Goal: Transaction & Acquisition: Subscribe to service/newsletter

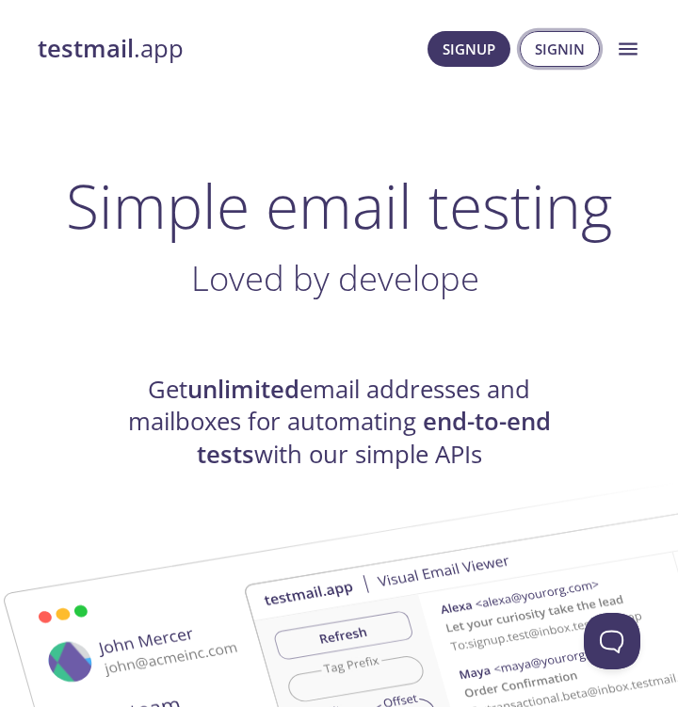
click at [541, 48] on span "Signin" at bounding box center [560, 49] width 50 height 24
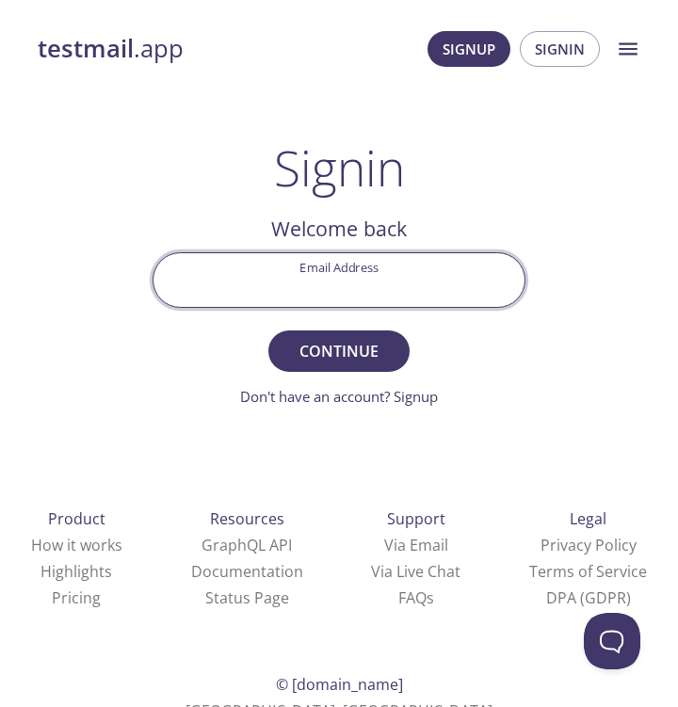
click at [614, 49] on button "menu" at bounding box center [627, 48] width 47 height 47
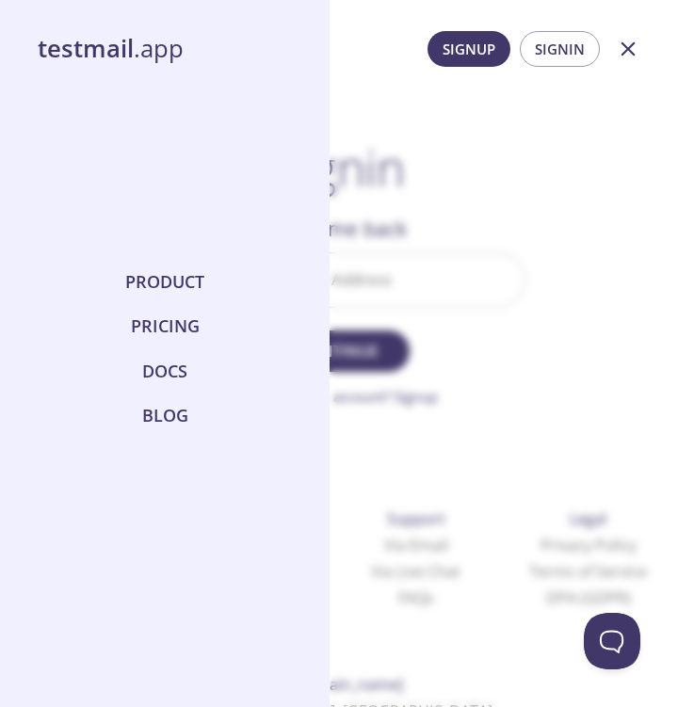
click at [430, 190] on div at bounding box center [339, 353] width 678 height 707
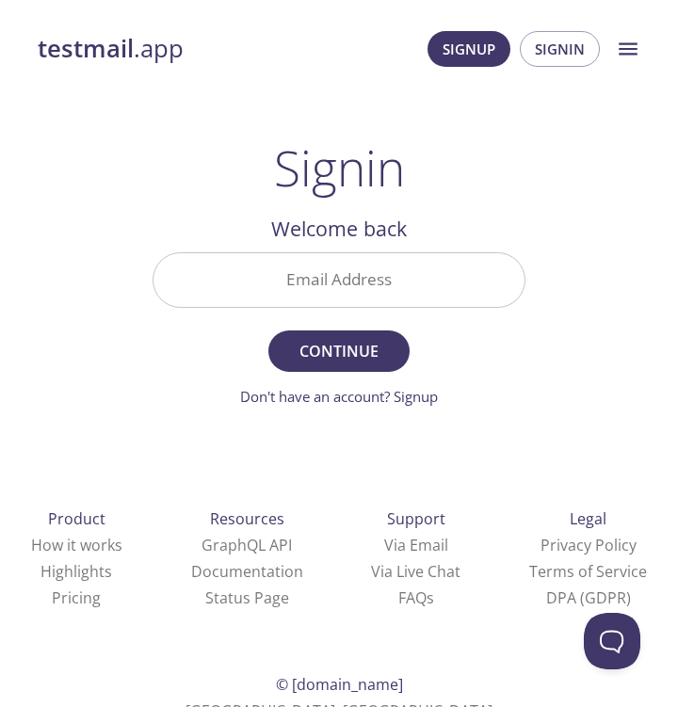
click at [354, 264] on input "Email Address" at bounding box center [338, 280] width 371 height 54
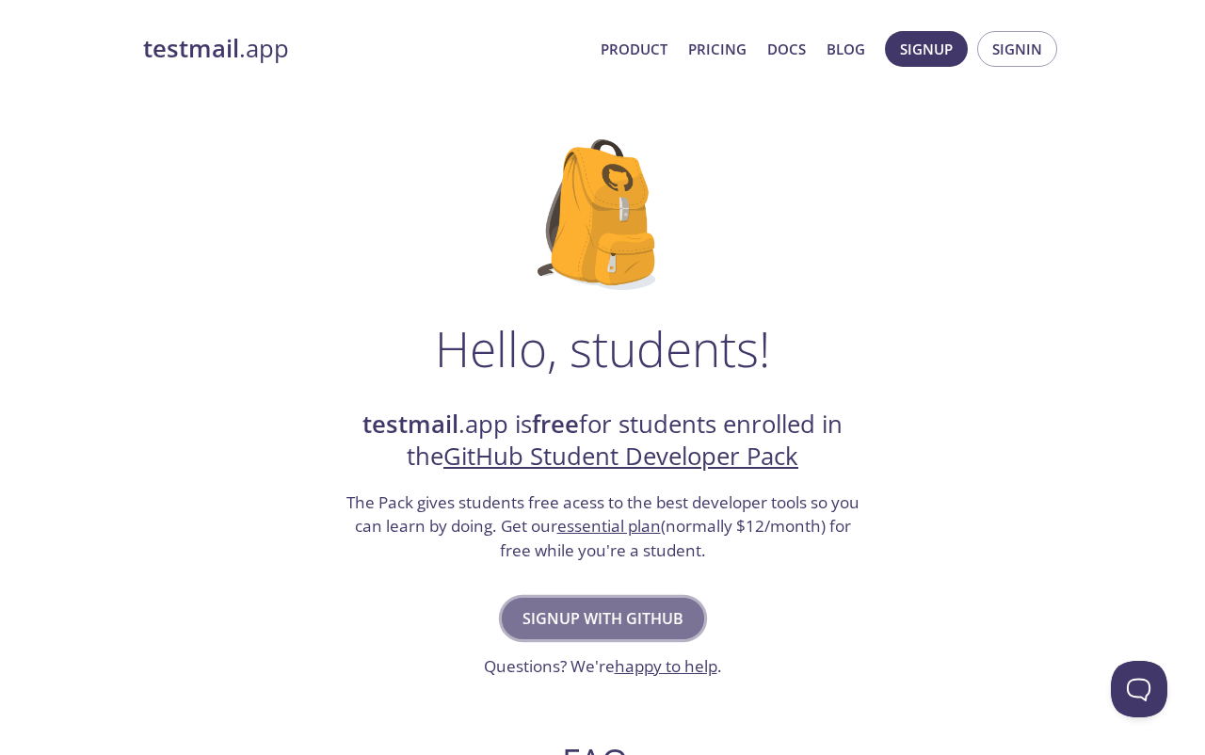
click at [610, 620] on span "Signup with GitHub" at bounding box center [603, 618] width 161 height 26
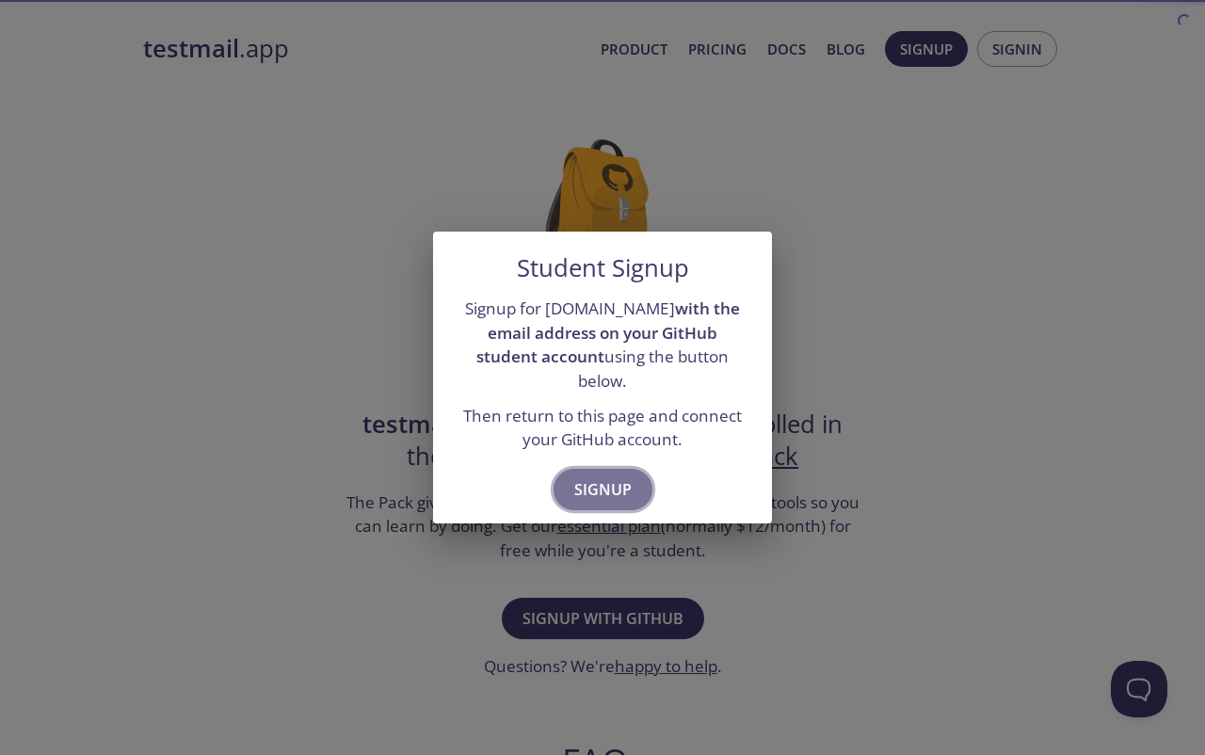
click at [604, 491] on button "Signup" at bounding box center [603, 489] width 99 height 41
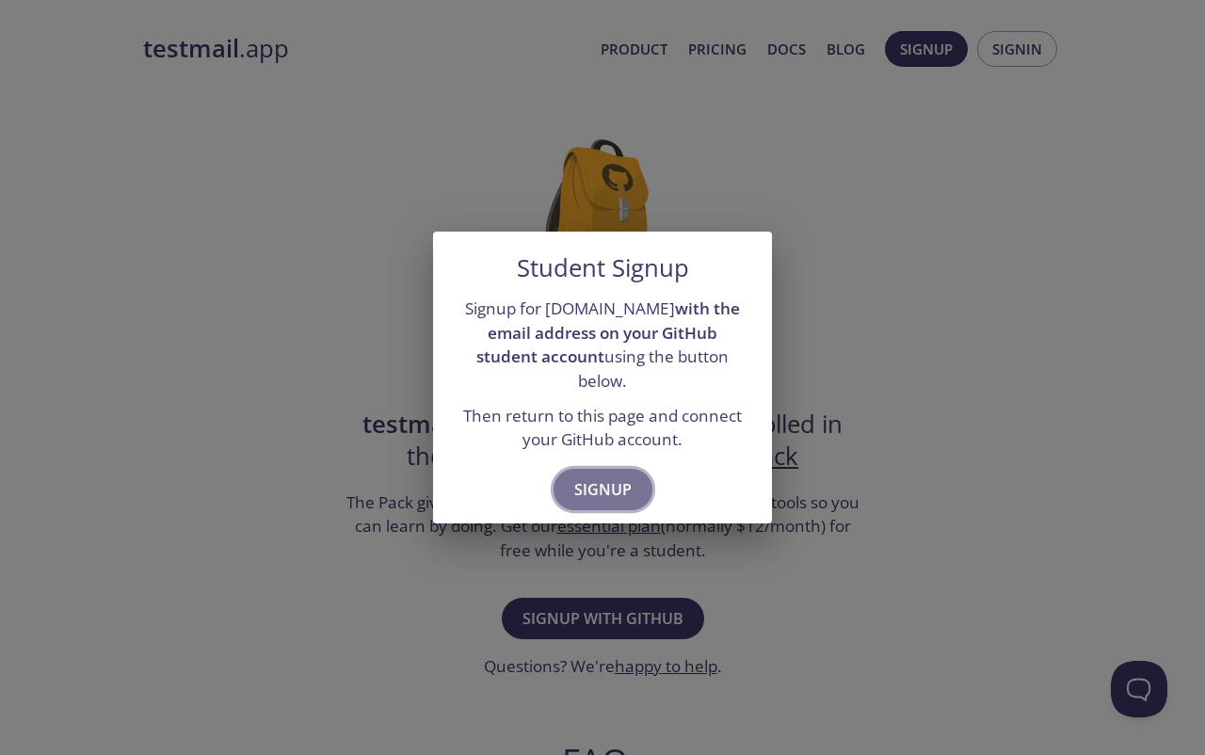
click at [578, 476] on span "Signup" at bounding box center [602, 489] width 57 height 26
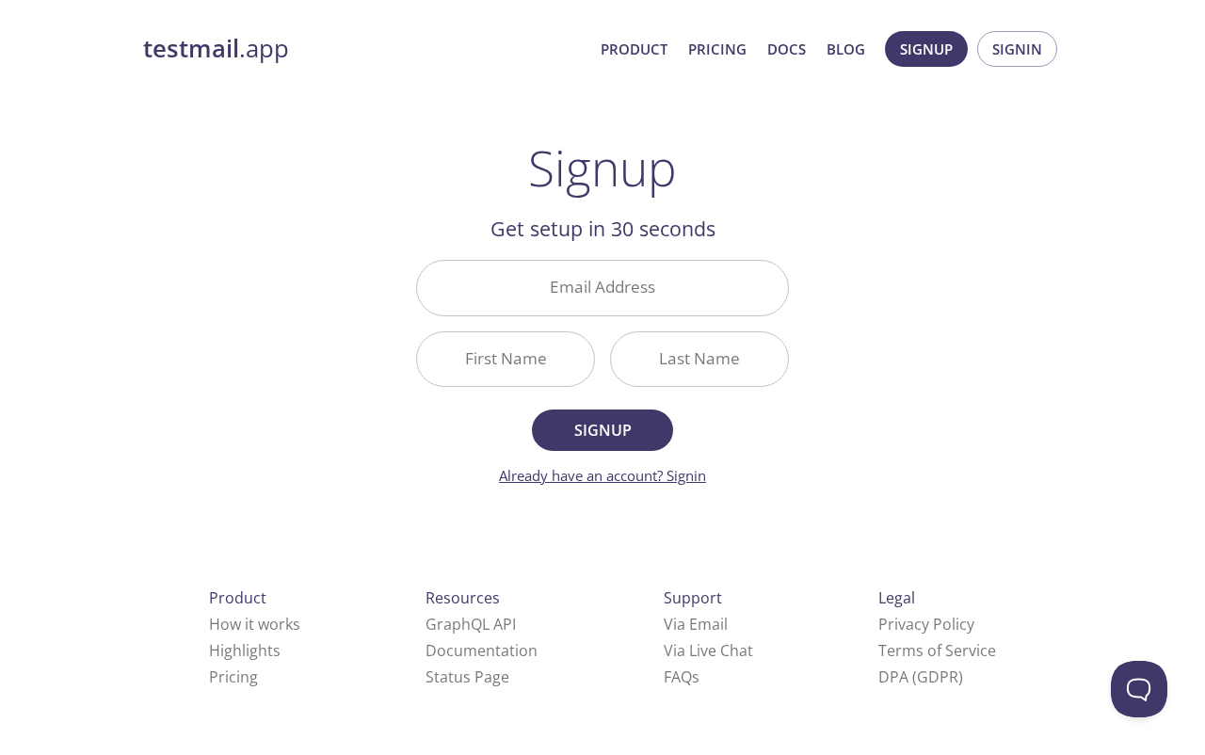
click at [664, 475] on link "Already have an account? Signin" at bounding box center [602, 475] width 207 height 19
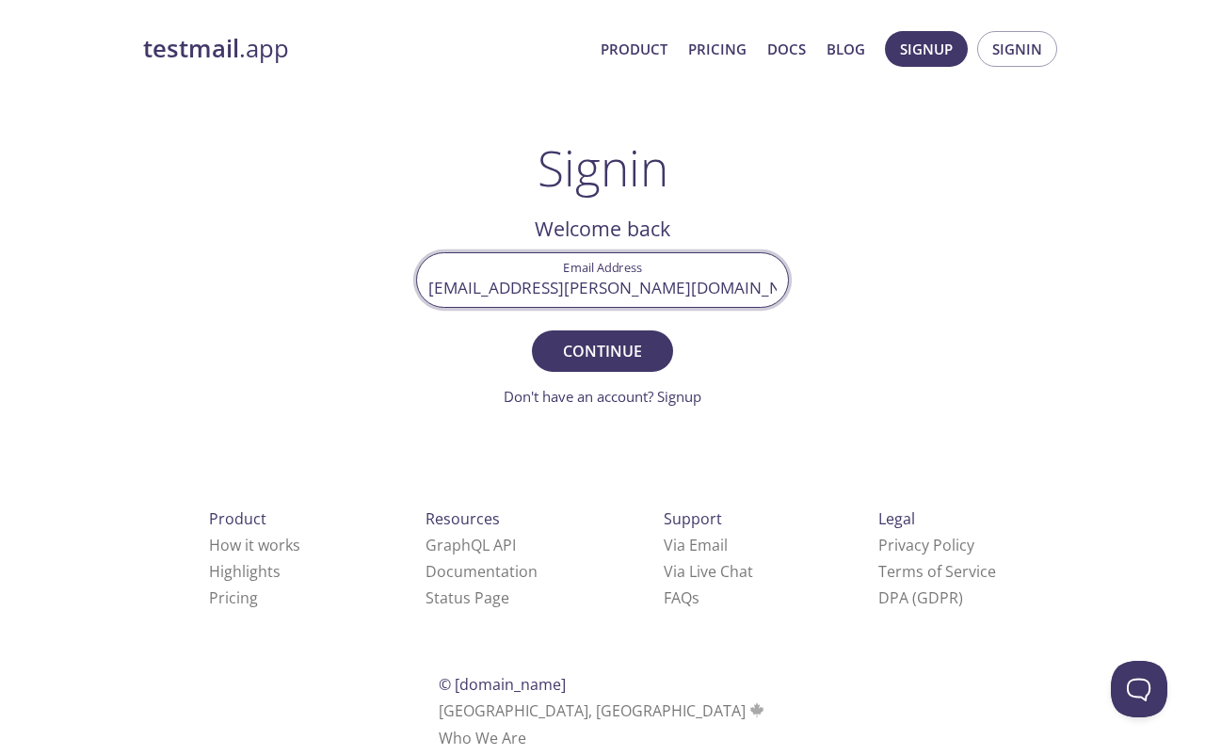
click at [603, 350] on button "Continue" at bounding box center [602, 350] width 141 height 41
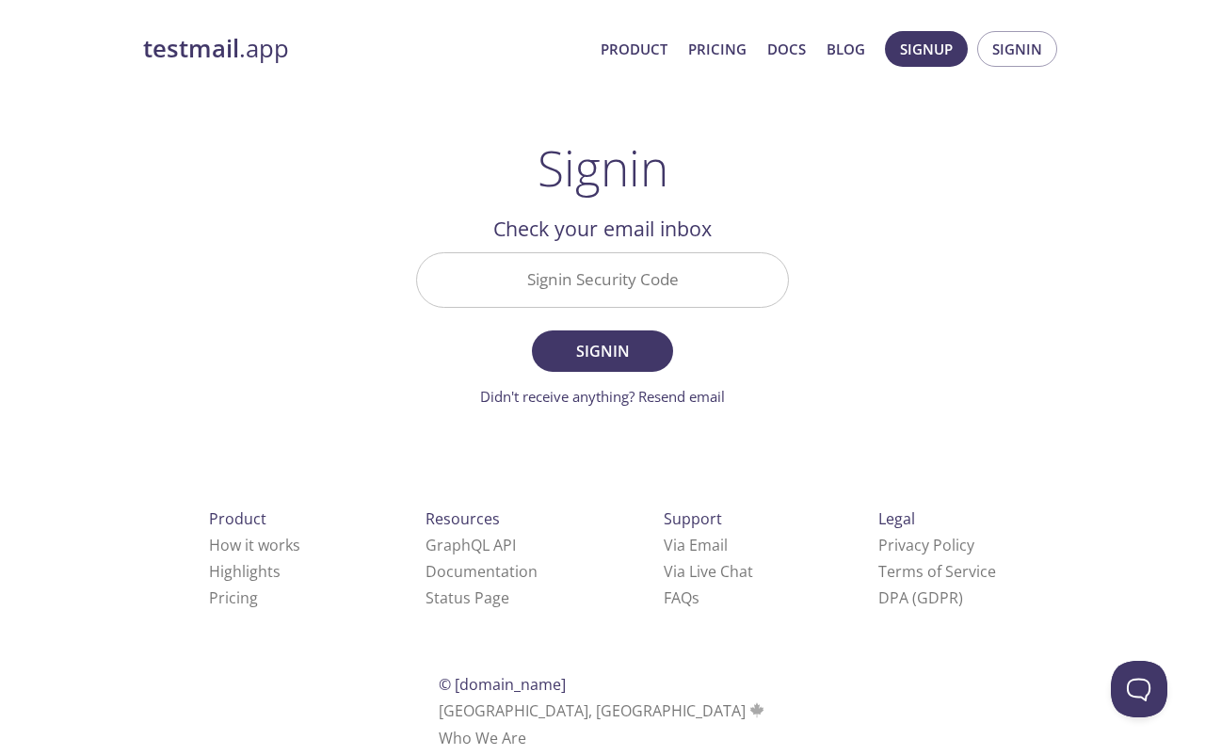
type input "f86xegonzo.dominguez@icloud.comc"
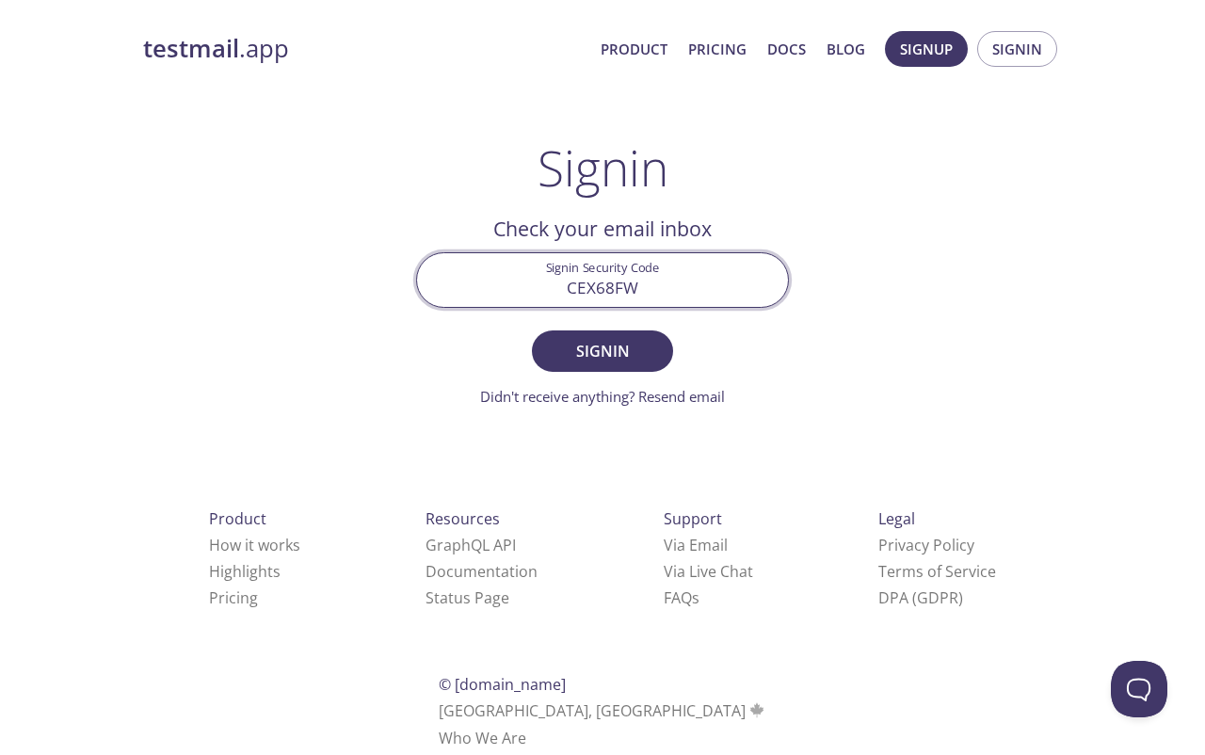
type input "CEX68FW"
click at [603, 350] on button "Signin" at bounding box center [602, 350] width 141 height 41
click at [663, 278] on input "CEX68FW" at bounding box center [602, 280] width 371 height 54
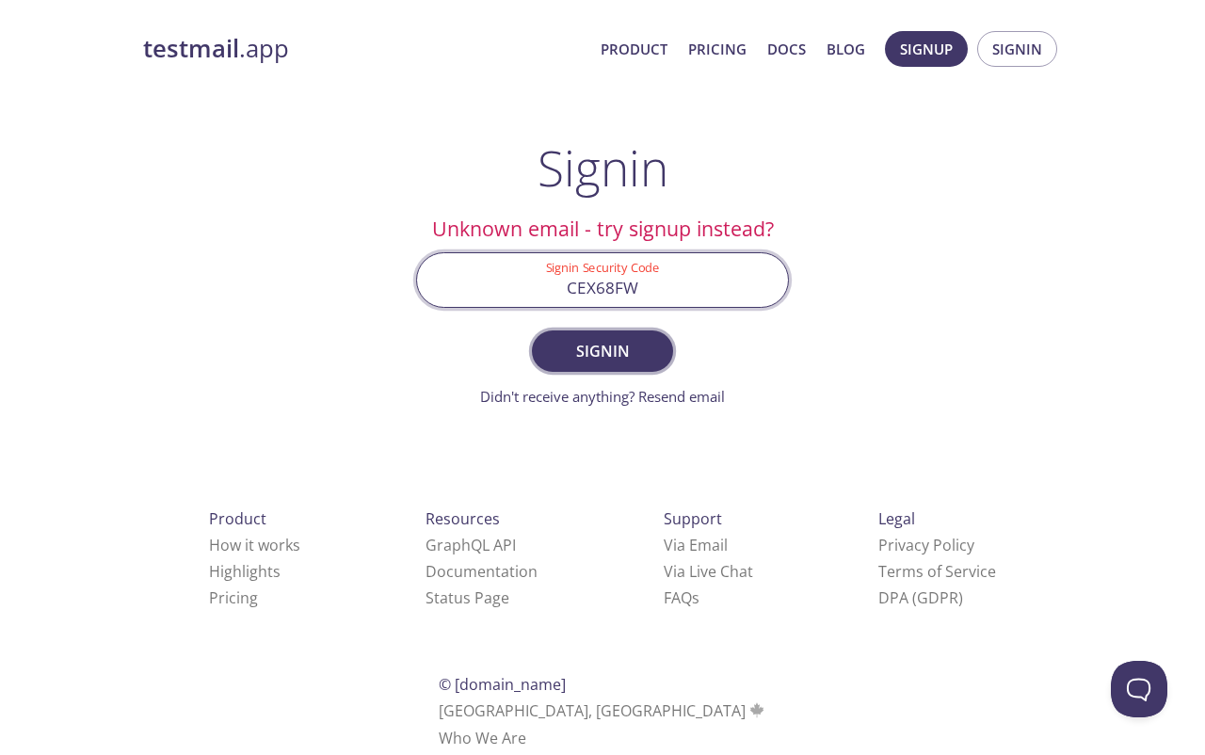
click at [607, 358] on span "Signin" at bounding box center [603, 351] width 100 height 26
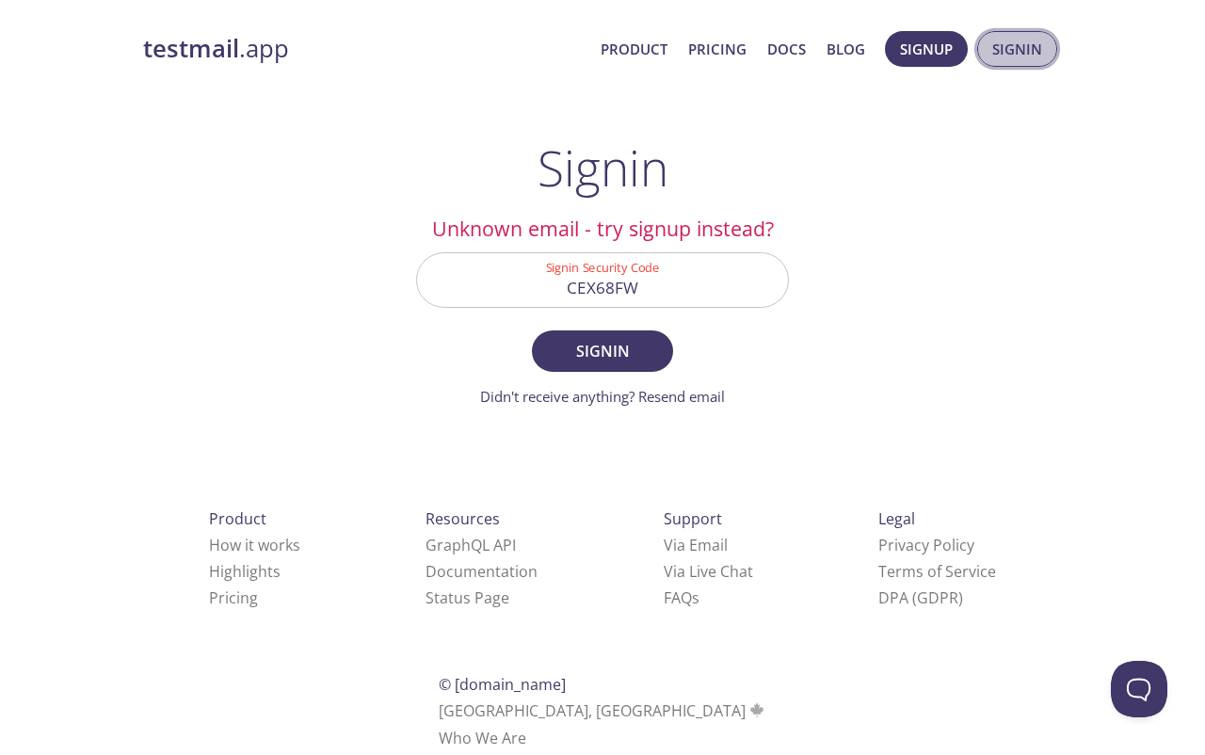
click at [1019, 52] on span "Signin" at bounding box center [1017, 49] width 50 height 24
click at [621, 344] on span "Signin" at bounding box center [603, 351] width 100 height 26
click at [922, 56] on span "Signup" at bounding box center [926, 49] width 53 height 24
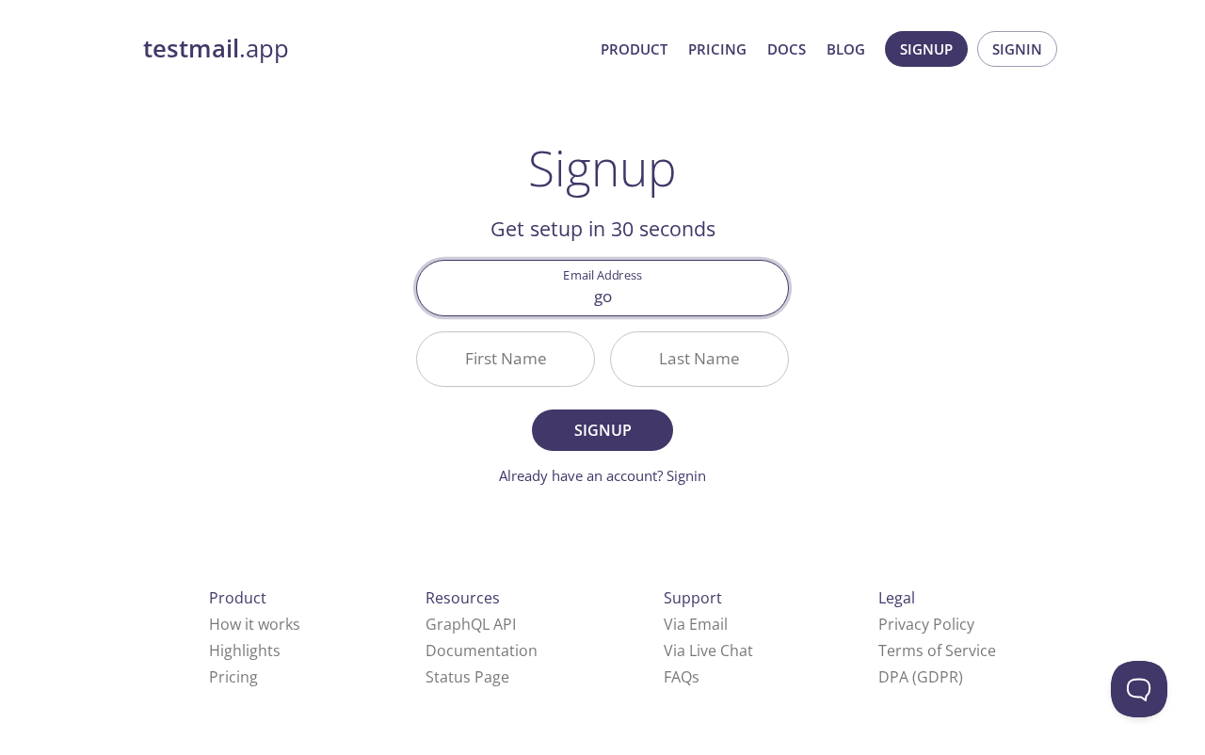
type input "gon"
click at [677, 481] on link "Already have an account? Signin" at bounding box center [602, 475] width 207 height 19
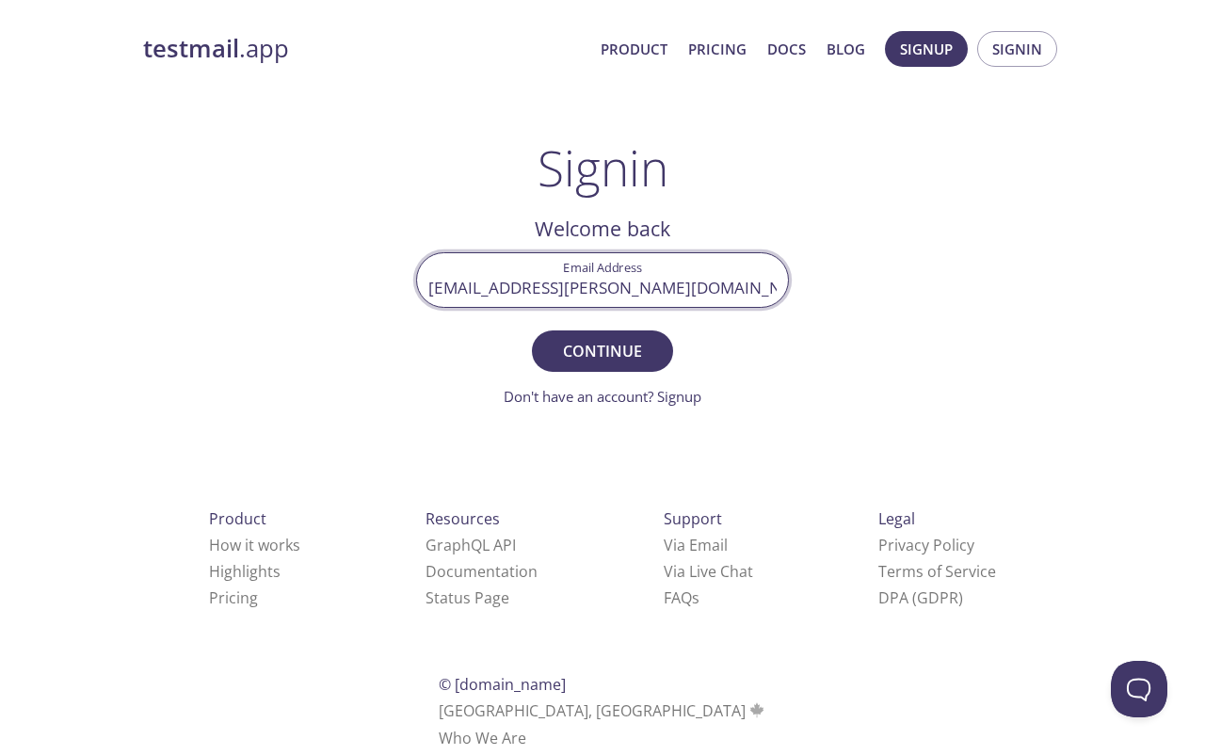
type input "gonzo.dominguez@icloud.com"
click at [603, 350] on button "Continue" at bounding box center [602, 350] width 141 height 41
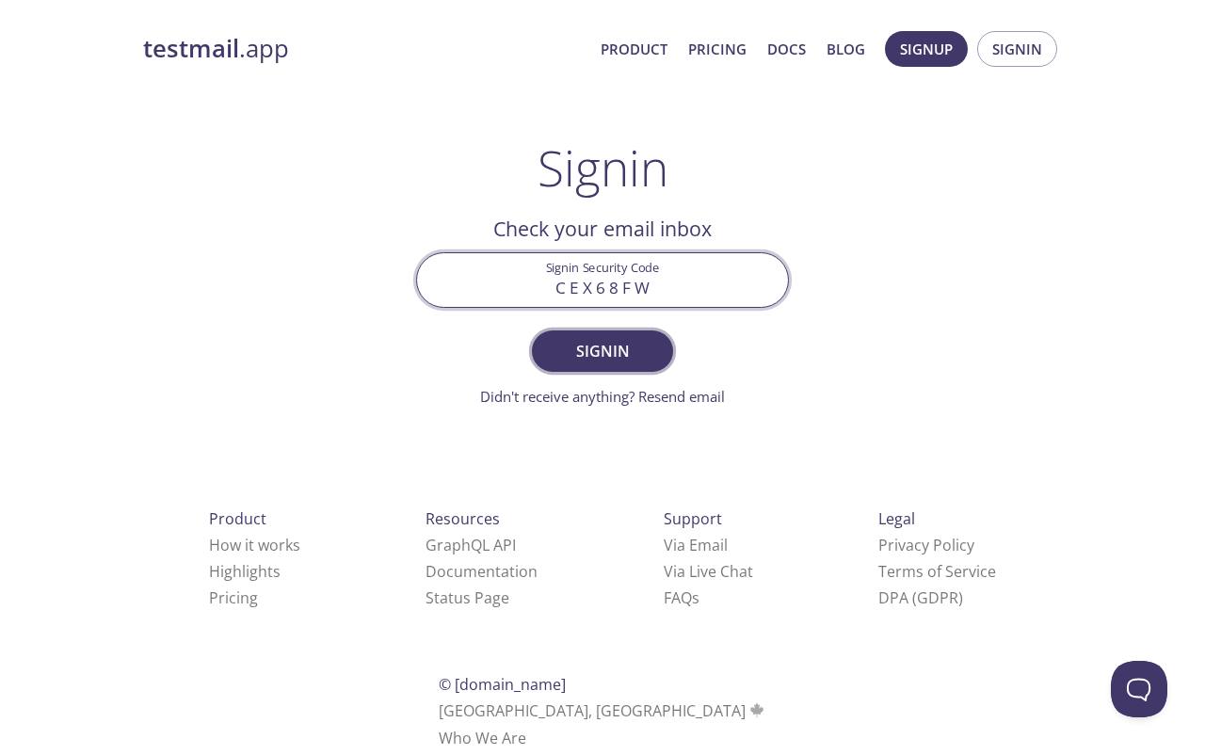
click at [612, 361] on span "Signin" at bounding box center [603, 351] width 100 height 26
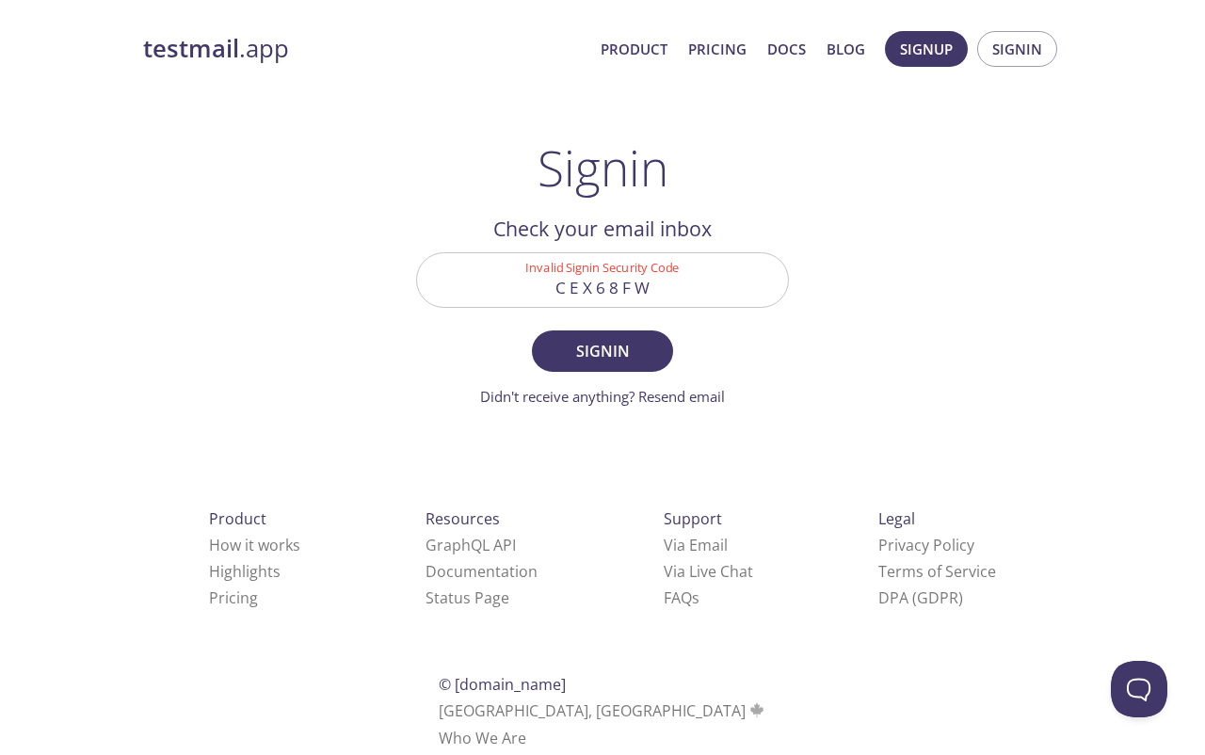
click at [636, 292] on input "C E X 6 8 F W" at bounding box center [602, 280] width 371 height 54
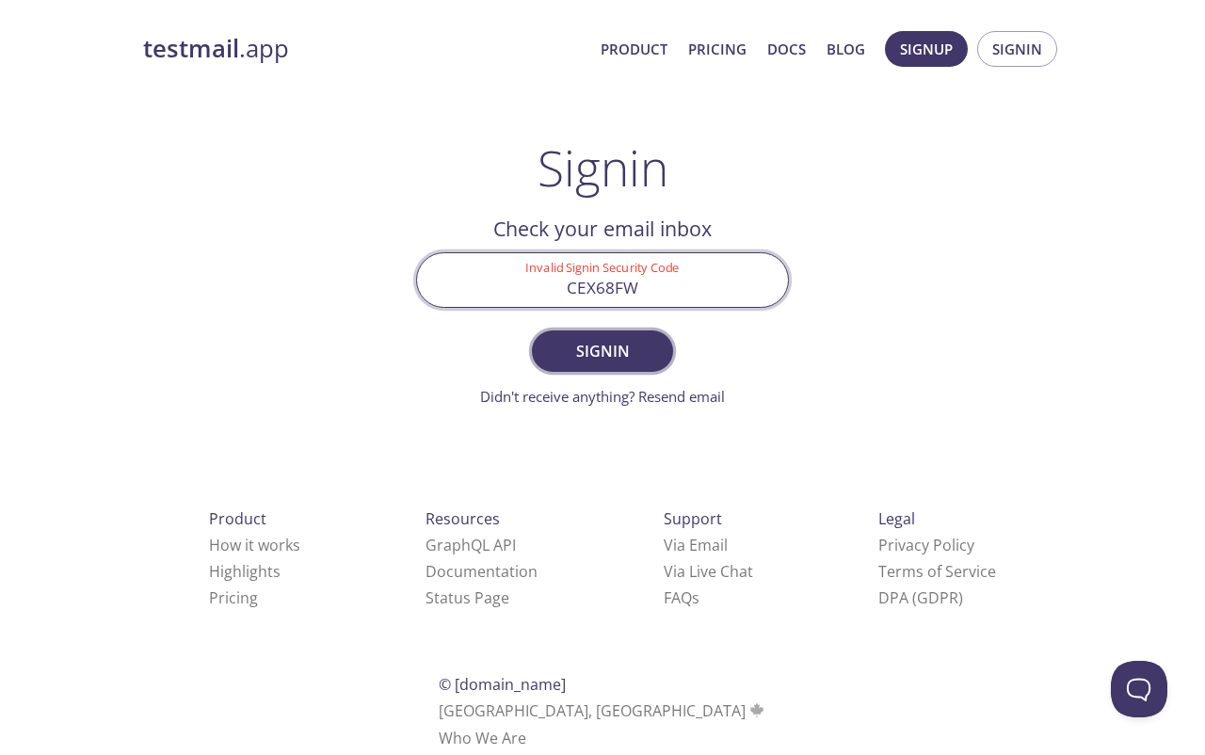
type input "CEX68FW"
click at [645, 346] on span "Signin" at bounding box center [603, 351] width 100 height 26
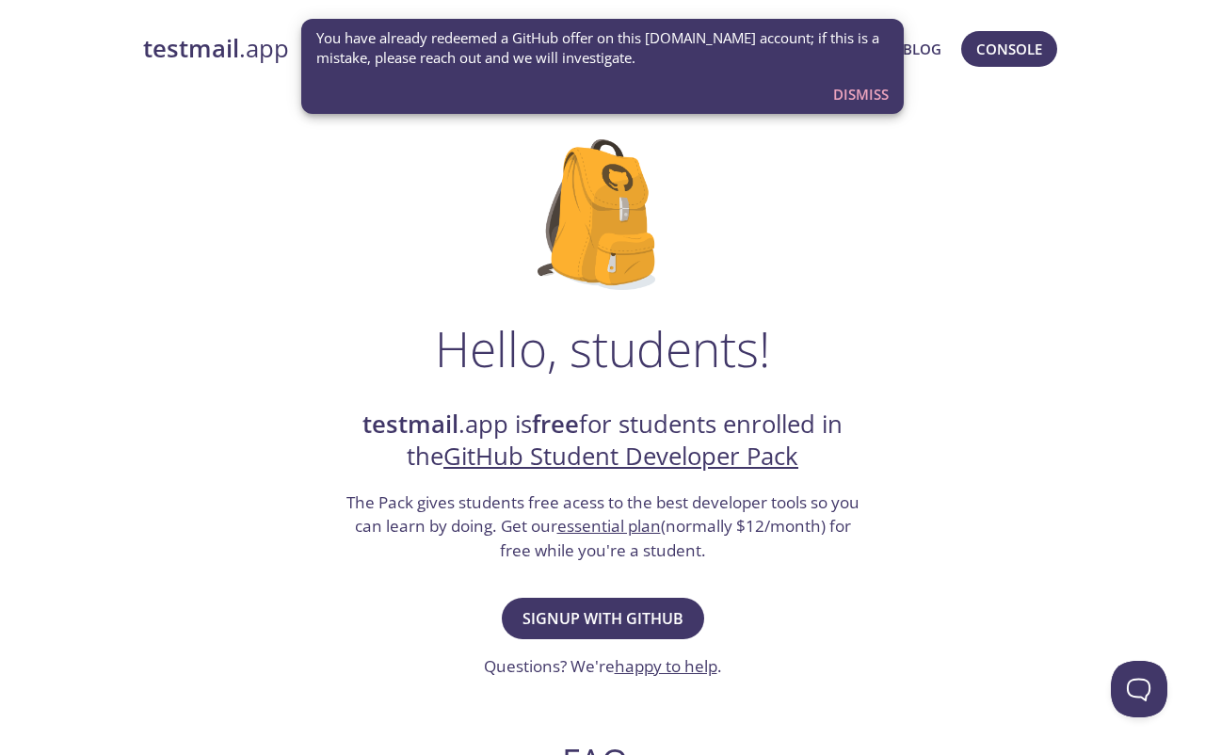
click at [851, 94] on span "Dismiss" at bounding box center [861, 94] width 56 height 24
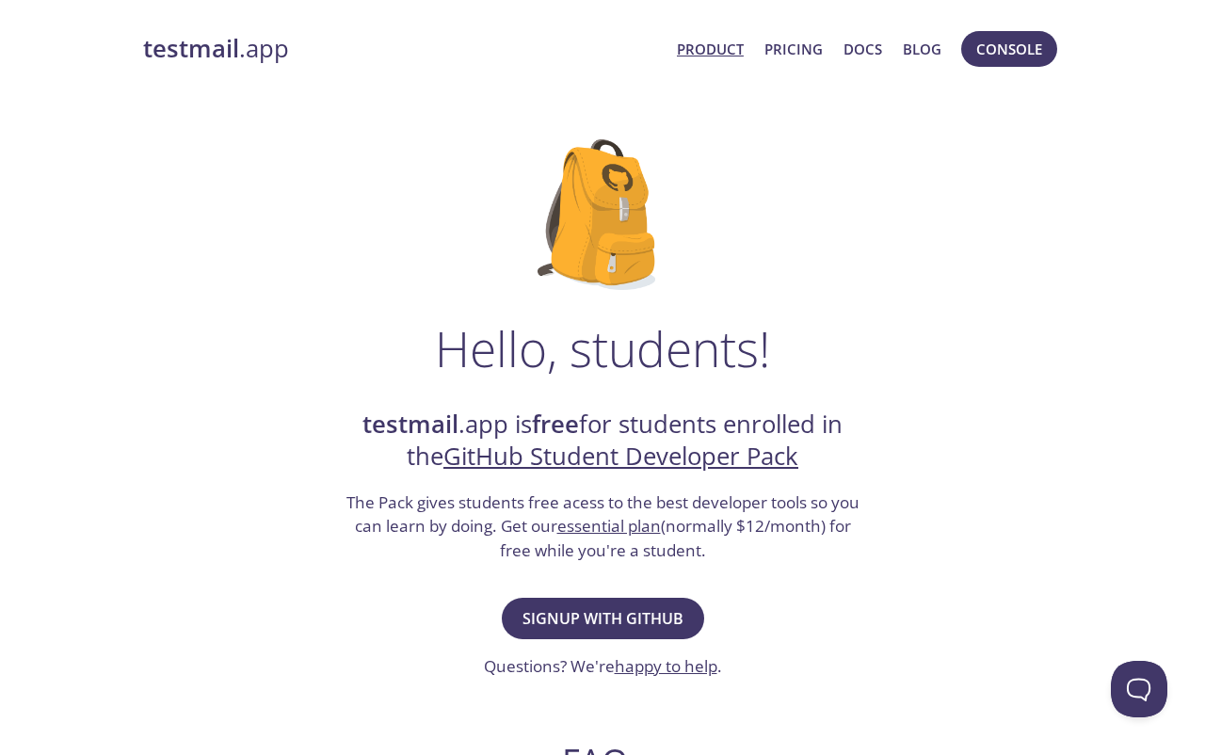
click at [716, 56] on link "Product" at bounding box center [710, 49] width 67 height 24
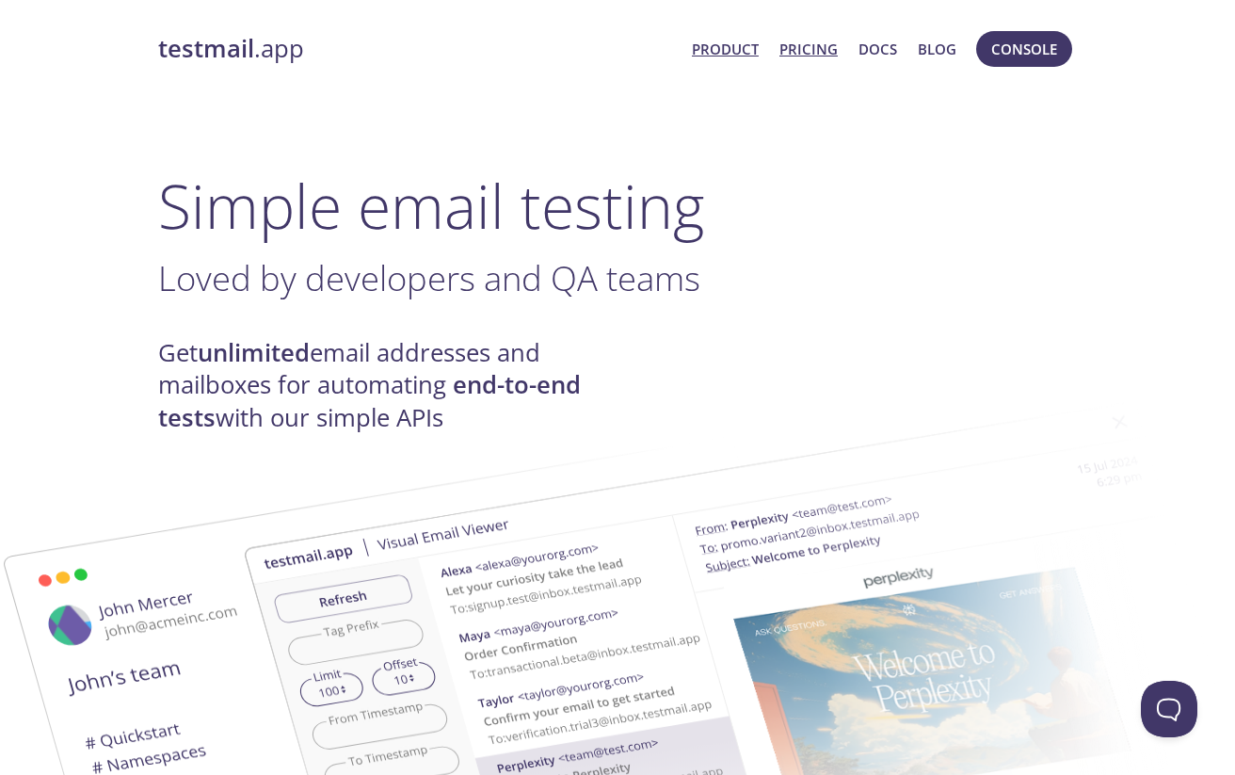
click at [811, 49] on link "Pricing" at bounding box center [809, 49] width 58 height 24
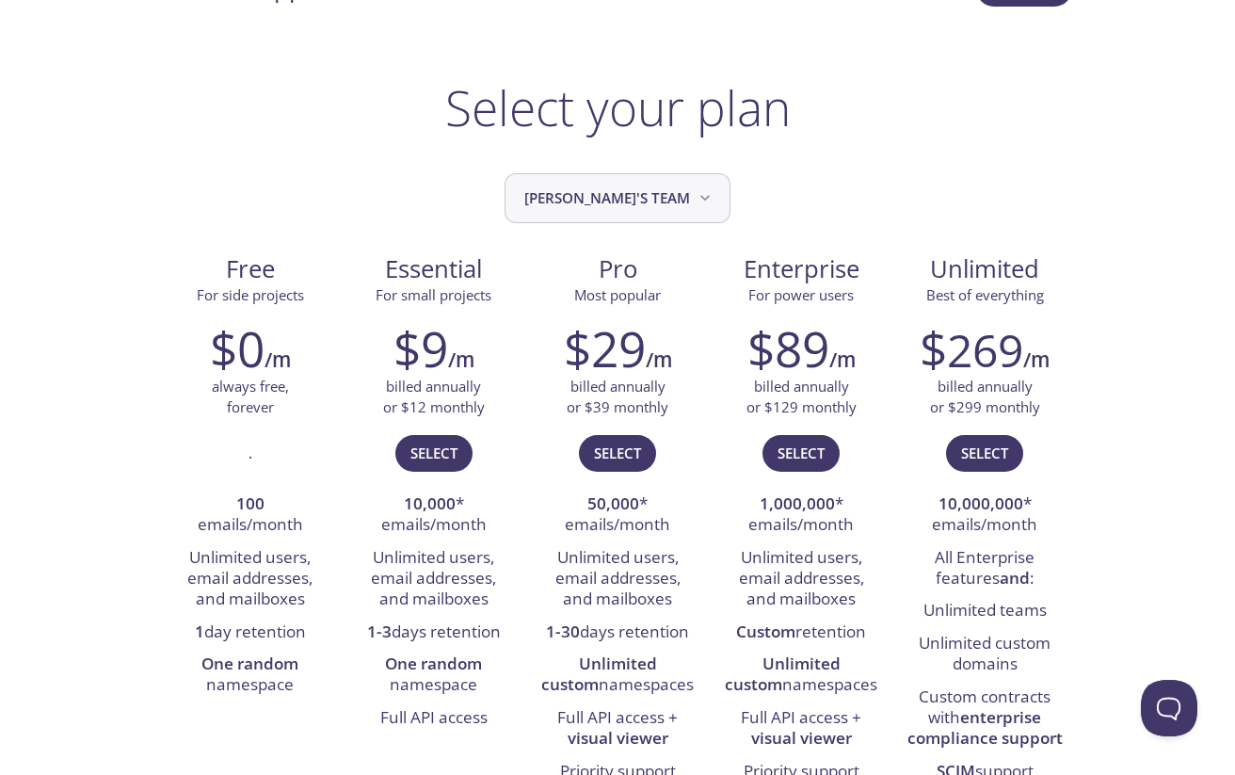
scroll to position [63, 0]
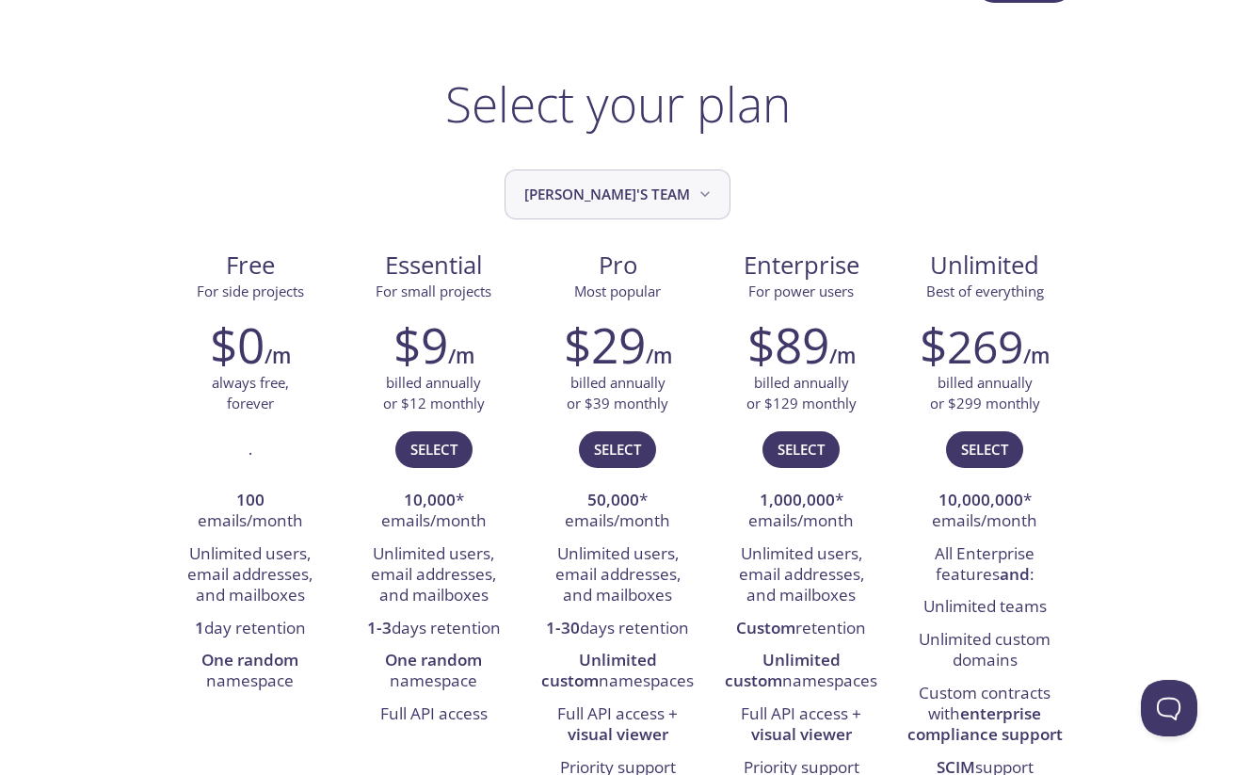
click at [696, 199] on icon "Gonzalo's team" at bounding box center [705, 194] width 19 height 19
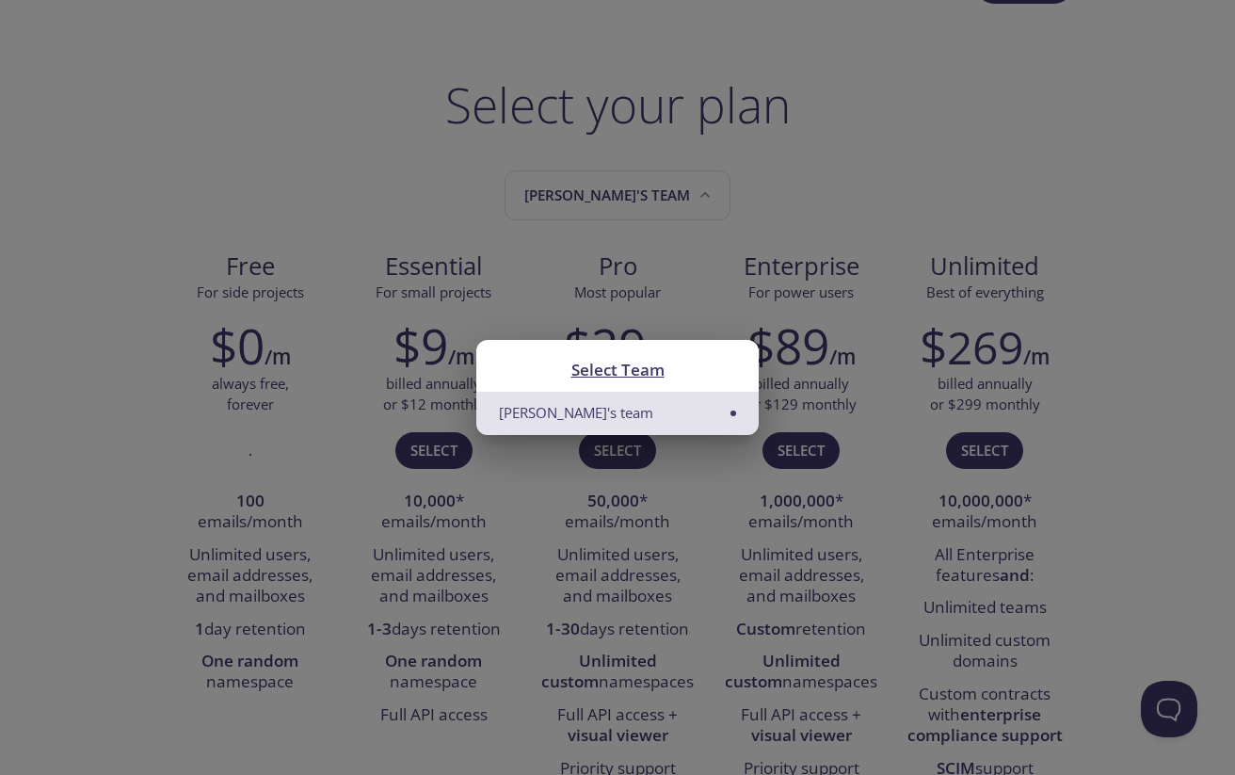
click at [619, 410] on li "Gonzalo's team" at bounding box center [617, 413] width 282 height 42
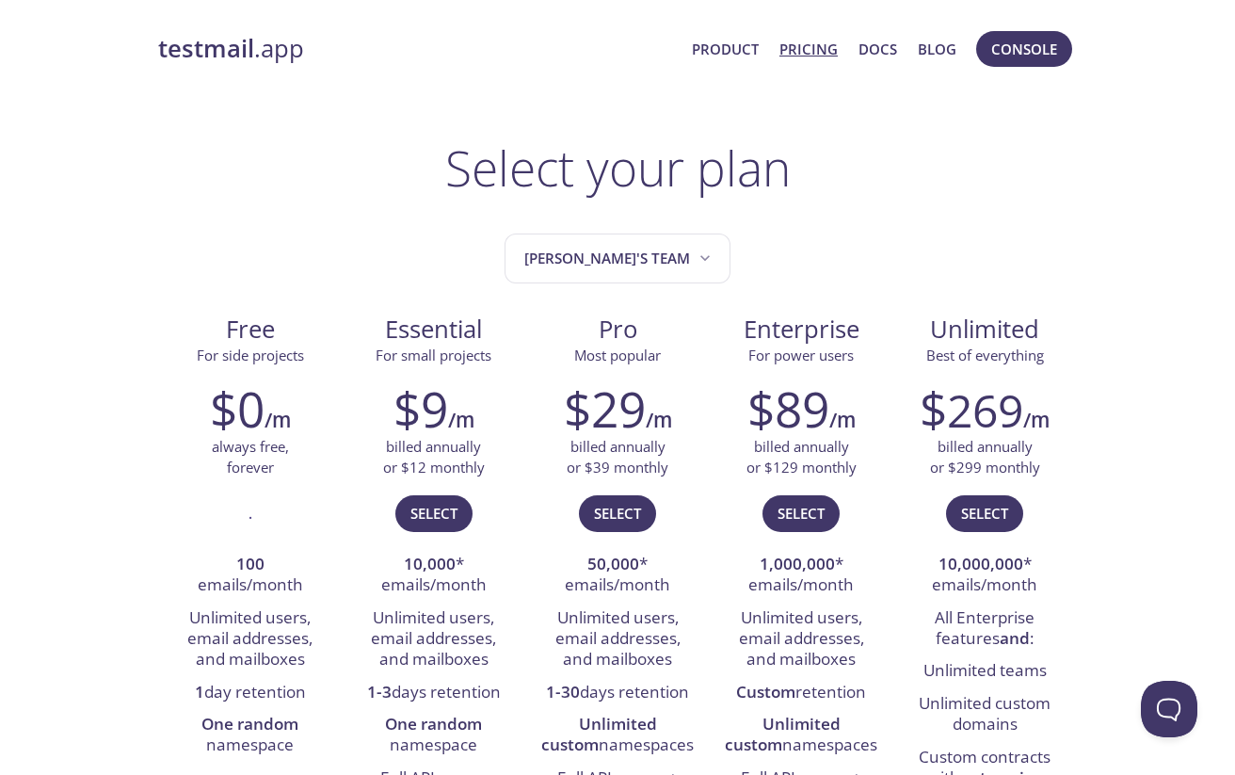
scroll to position [0, 0]
click at [255, 51] on link "testmail .app" at bounding box center [417, 49] width 519 height 32
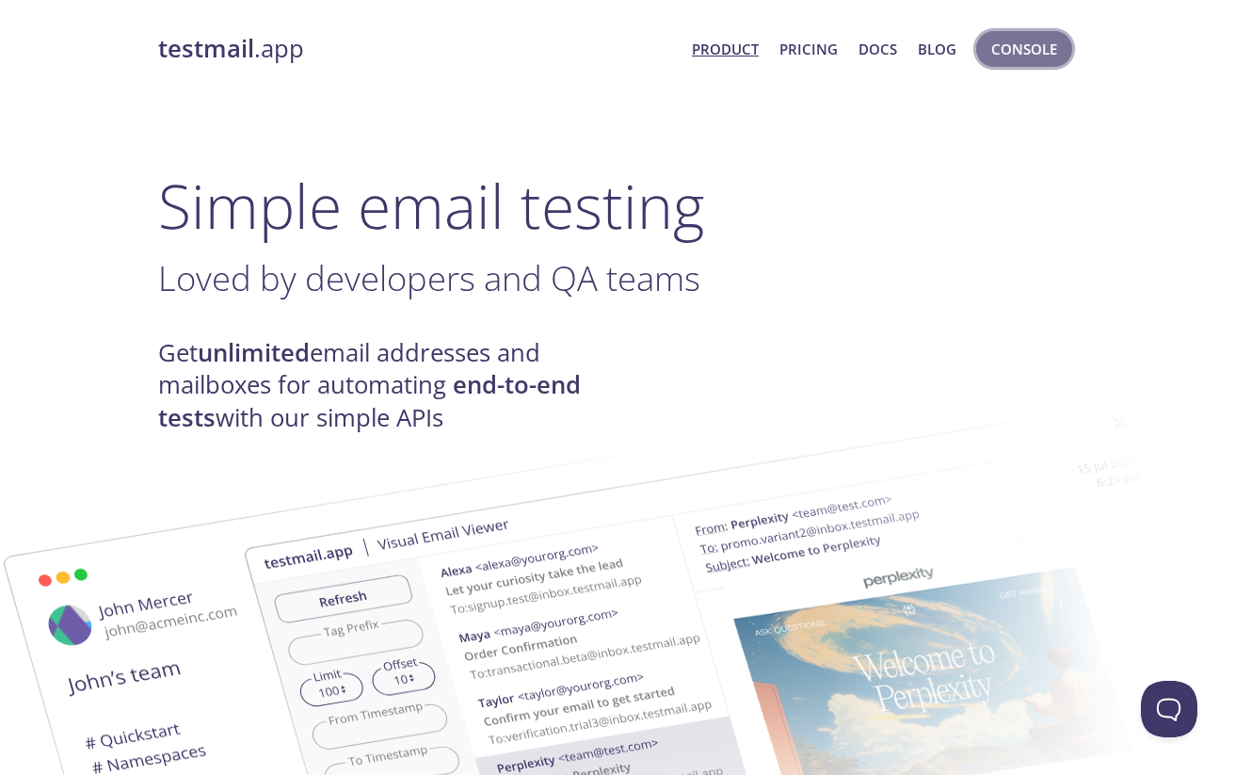
click at [1025, 49] on span "Console" at bounding box center [1024, 49] width 66 height 24
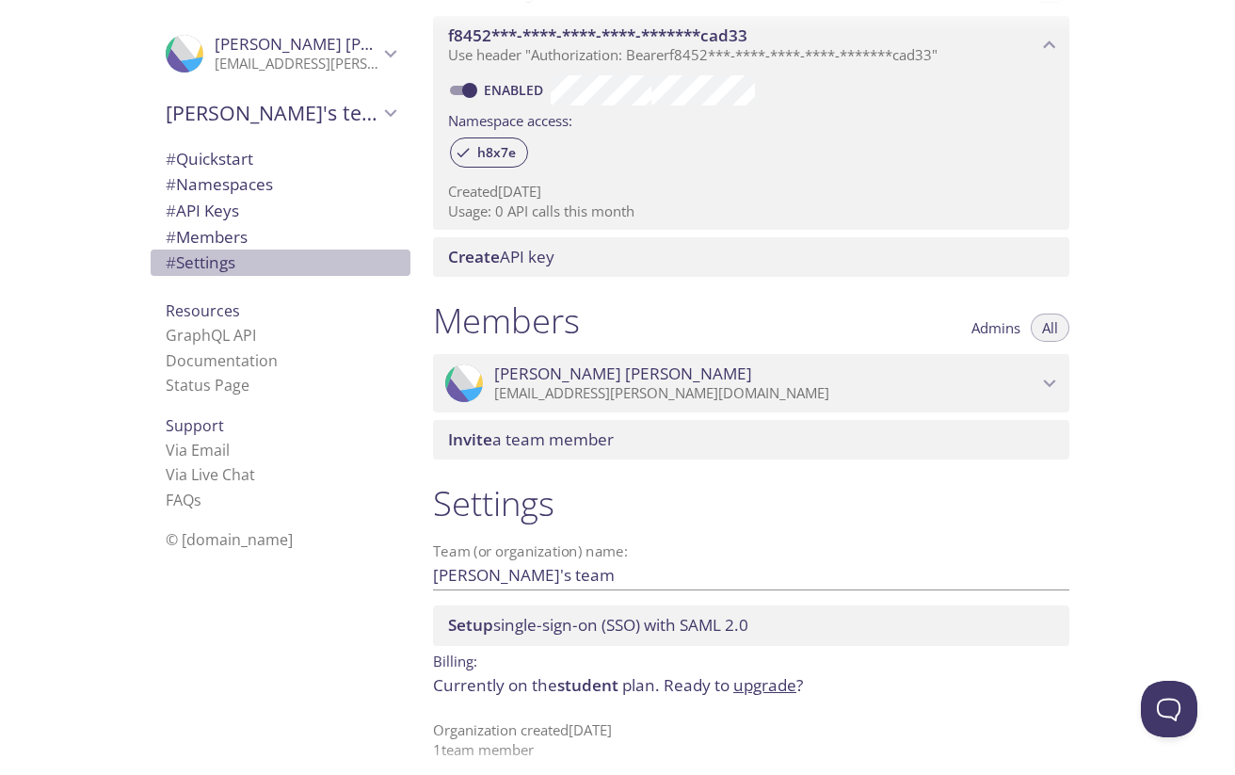
click at [214, 261] on span "# Settings" at bounding box center [201, 262] width 70 height 22
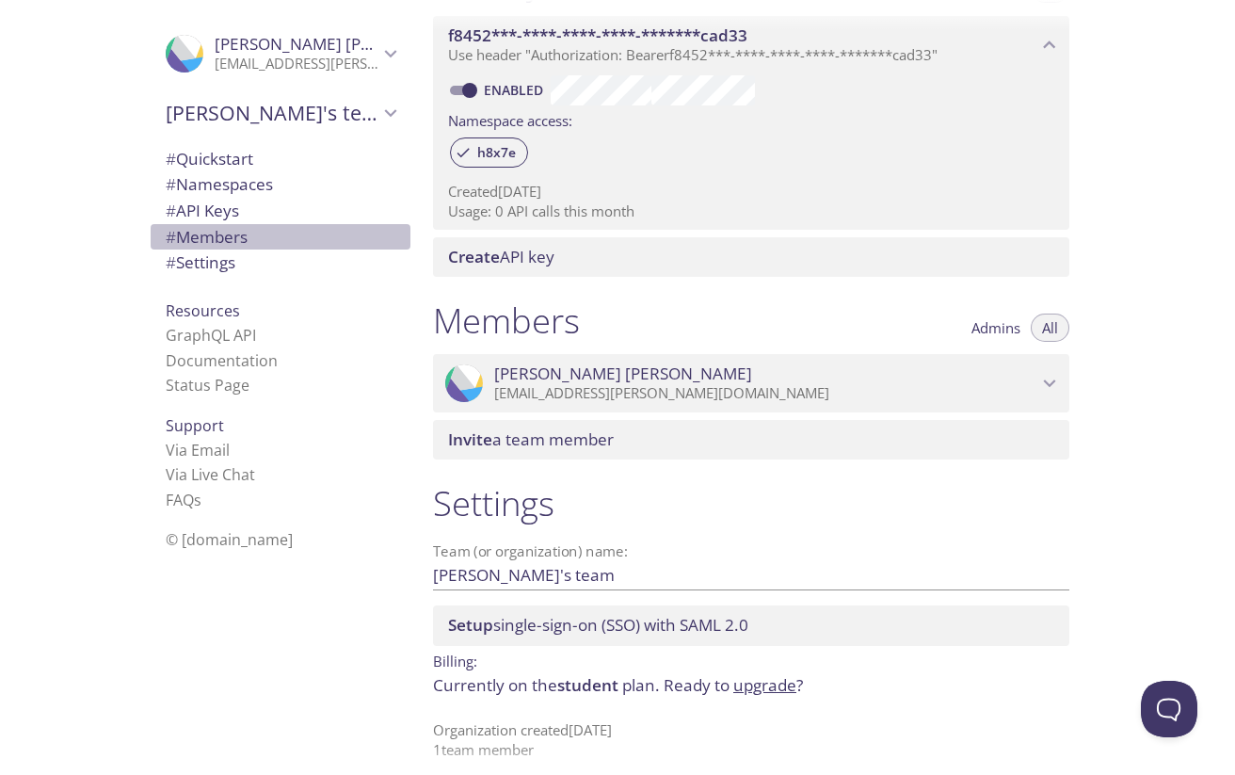
click at [214, 238] on span "# Members" at bounding box center [207, 237] width 82 height 22
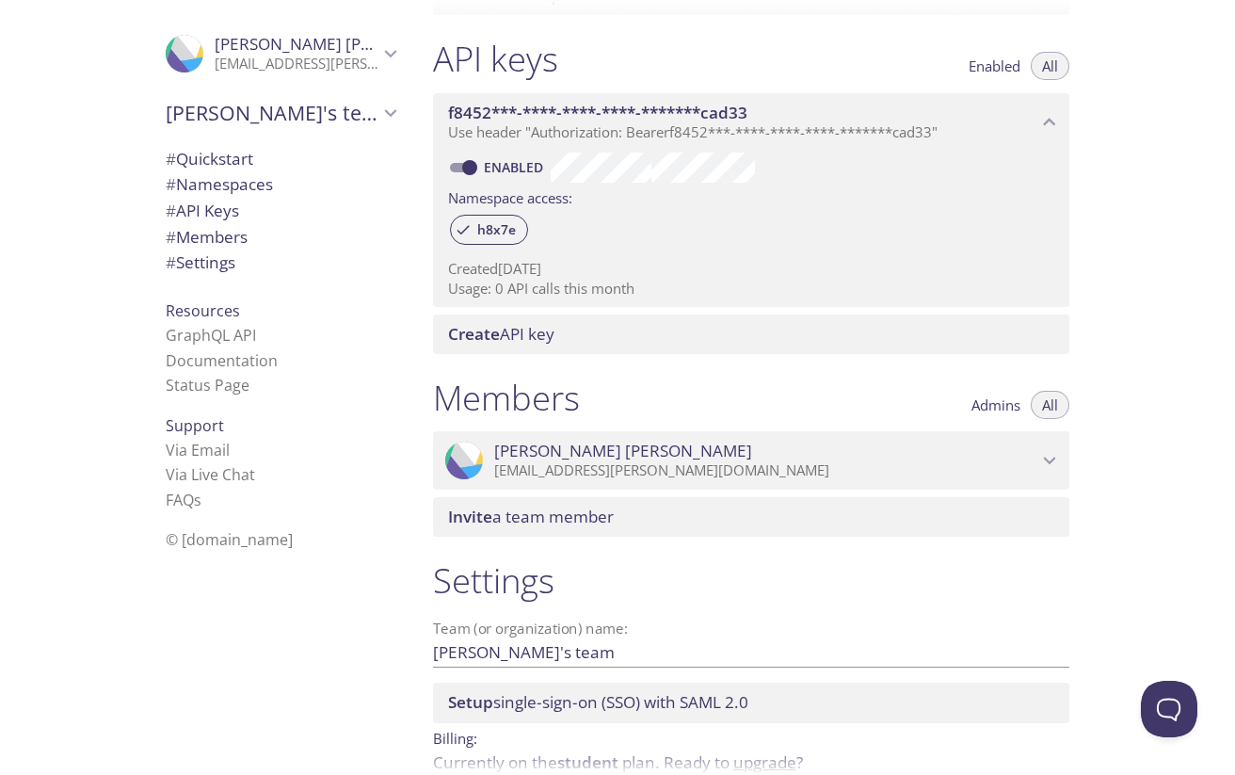
click at [375, 114] on span "Gonzalo's team" at bounding box center [272, 113] width 213 height 26
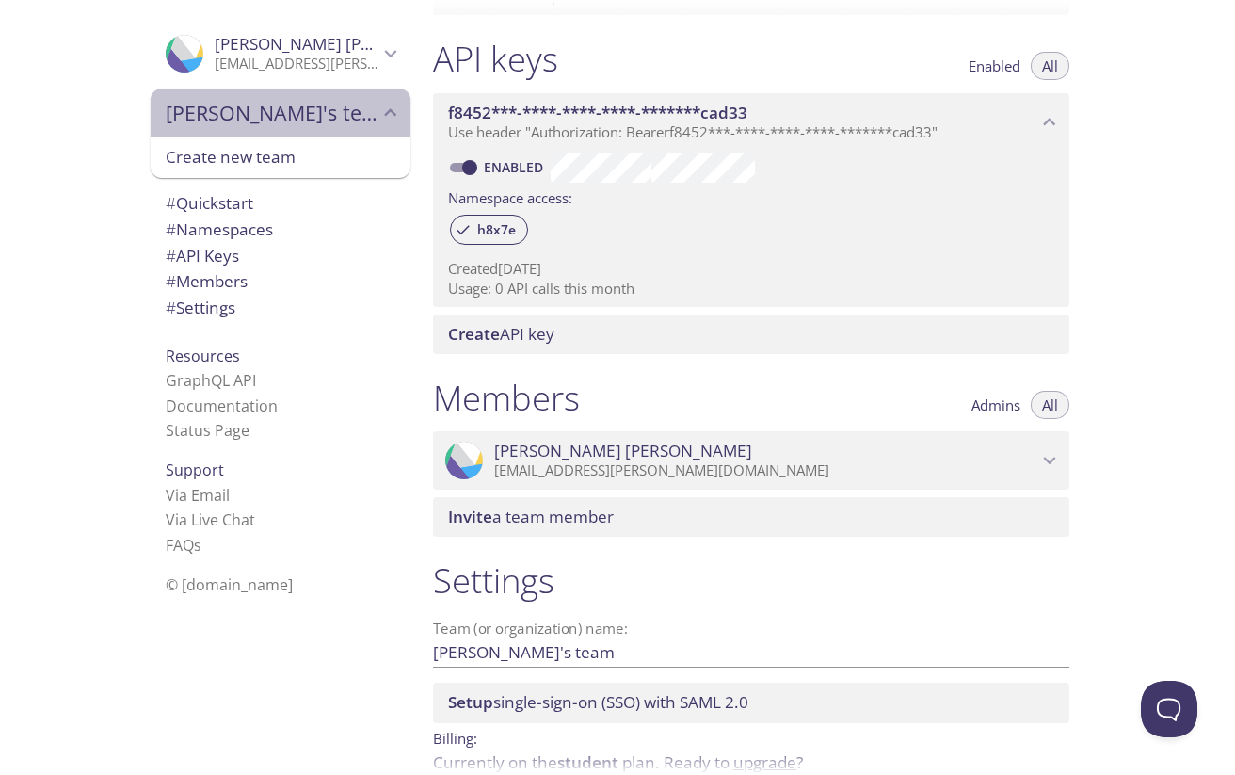
click at [375, 114] on span "Gonzalo's team" at bounding box center [272, 113] width 213 height 26
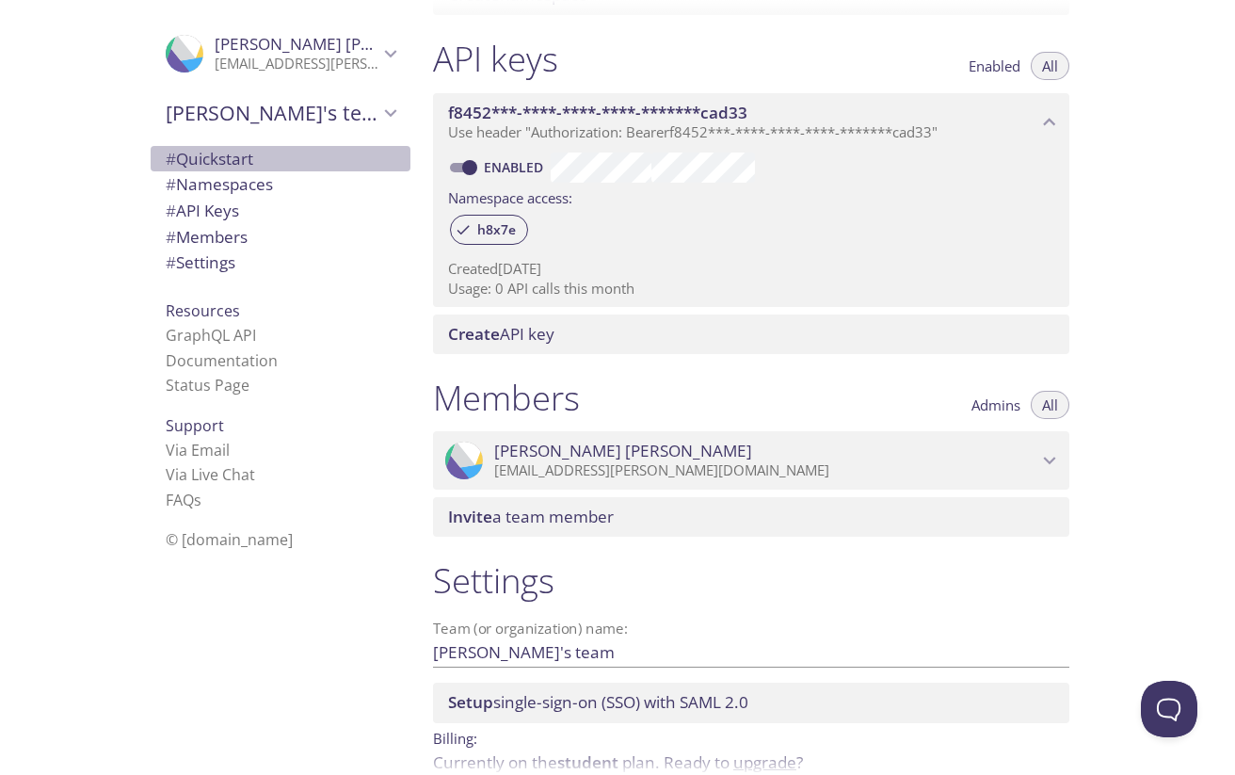
click at [242, 165] on span "# Quickstart" at bounding box center [210, 159] width 88 height 22
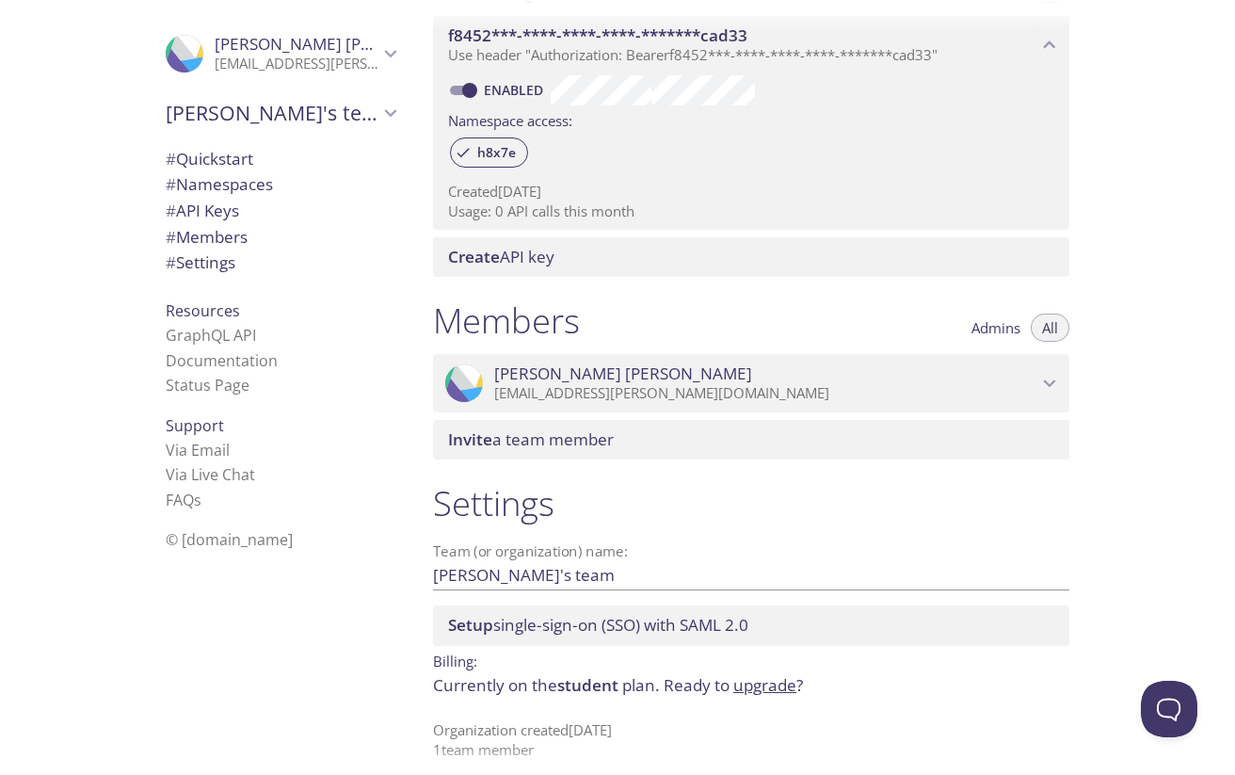
click at [758, 674] on link "upgrade" at bounding box center [764, 685] width 63 height 22
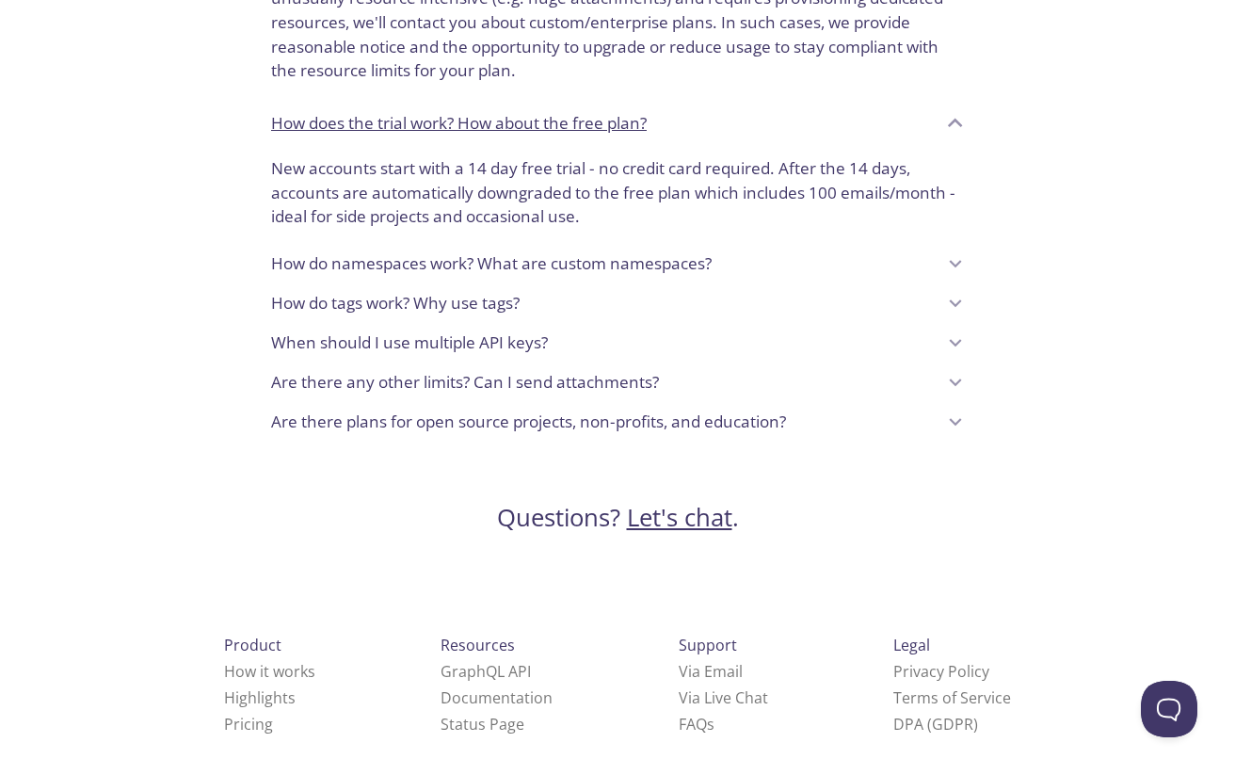
scroll to position [1607, 0]
